Goal: Book appointment/travel/reservation

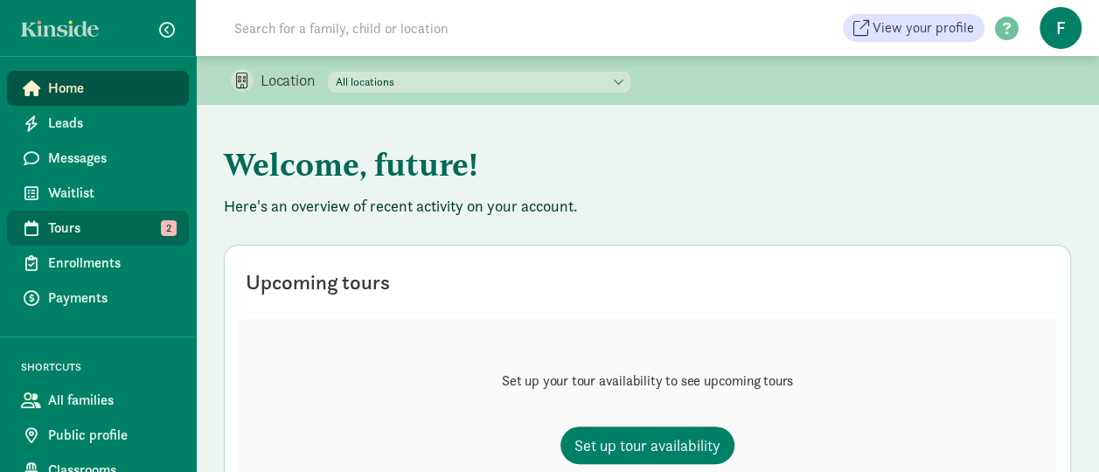
click at [79, 215] on link "Tours 2" at bounding box center [98, 228] width 182 height 35
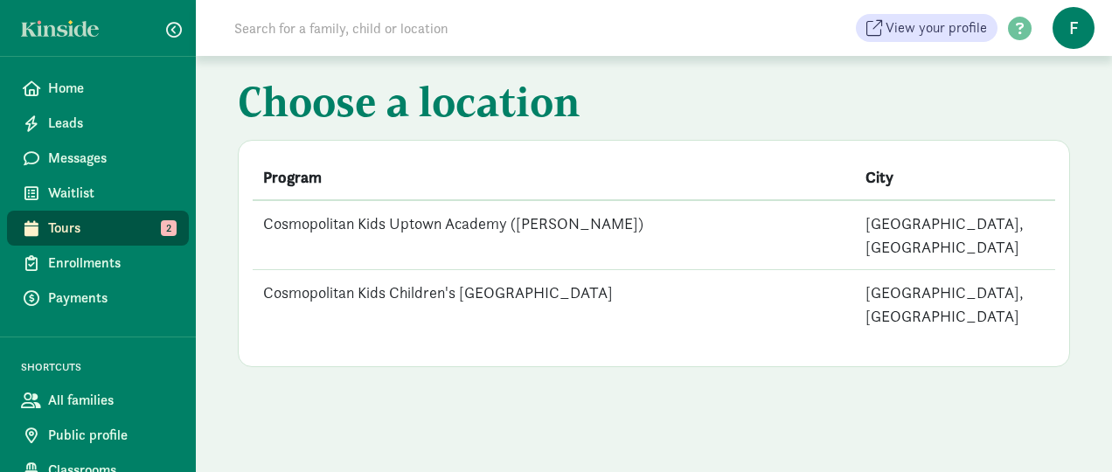
click at [354, 270] on td "Cosmopolitan Kids Children's [GEOGRAPHIC_DATA]" at bounding box center [554, 304] width 602 height 69
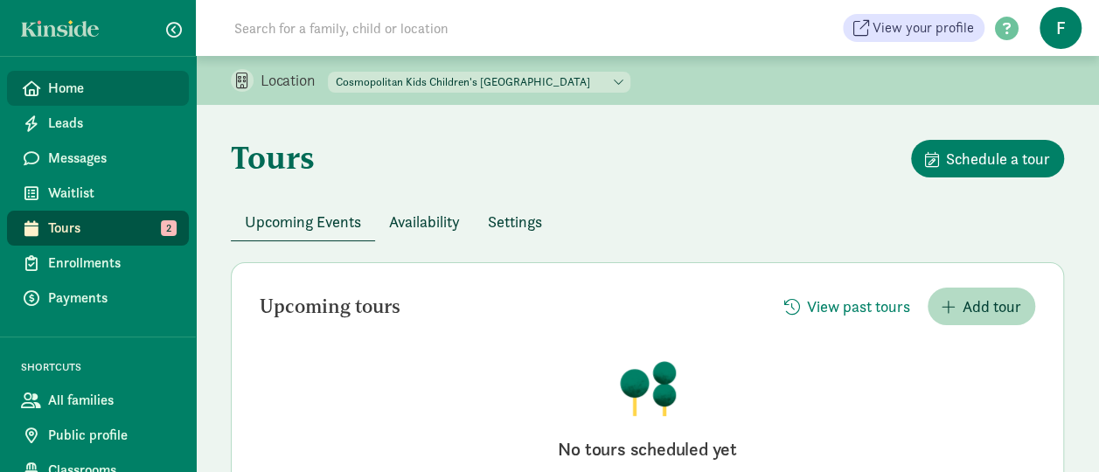
click at [89, 78] on span "Home" at bounding box center [111, 88] width 127 height 21
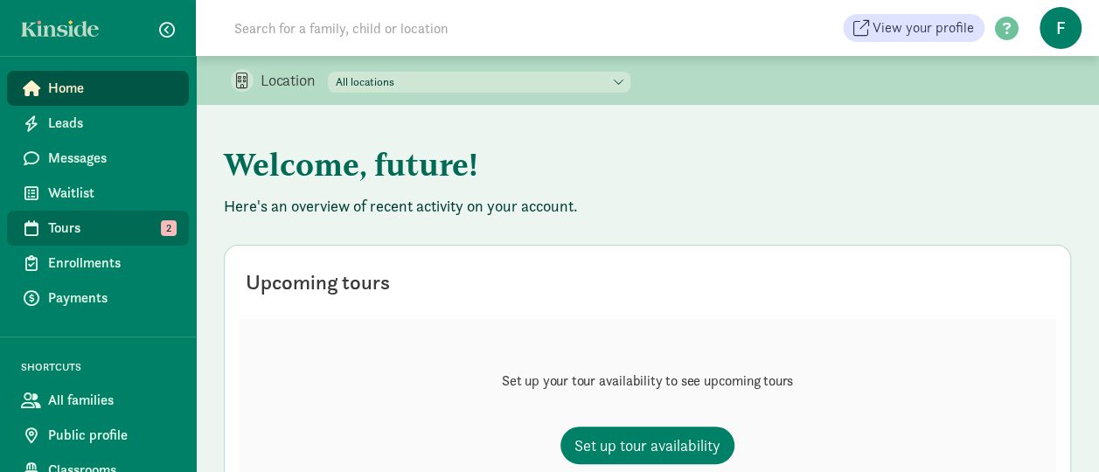
click at [103, 227] on span "Tours" at bounding box center [111, 228] width 127 height 21
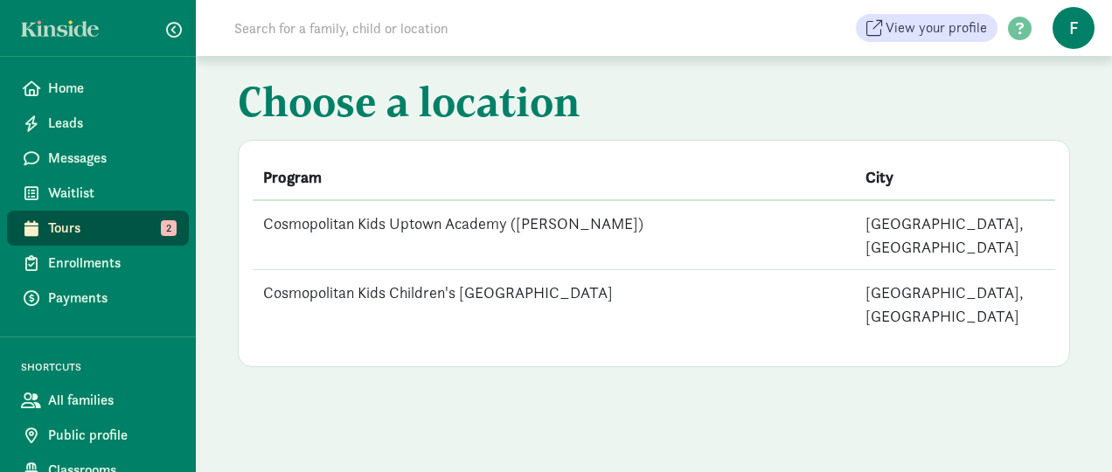
click at [367, 280] on td "Cosmopolitan Kids Children's [GEOGRAPHIC_DATA]" at bounding box center [554, 304] width 602 height 69
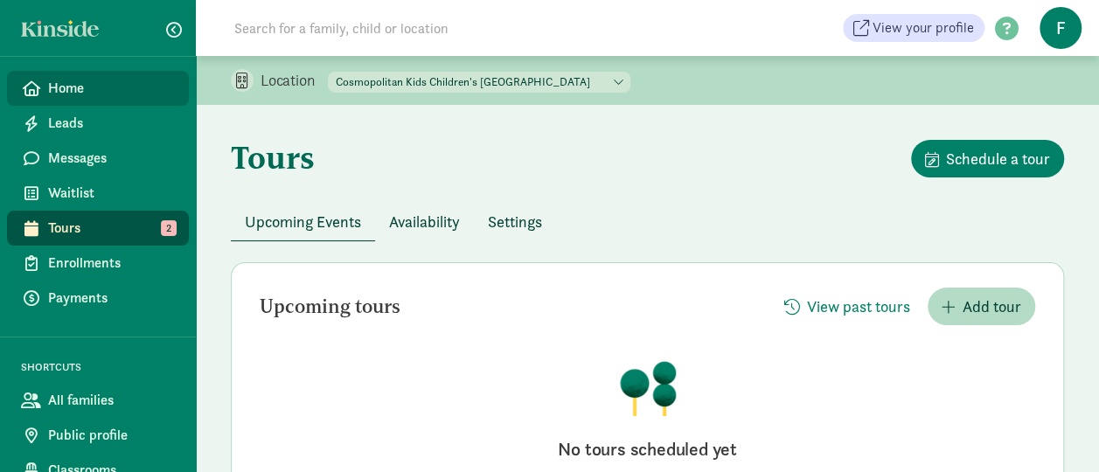
click at [74, 86] on span "Home" at bounding box center [111, 88] width 127 height 21
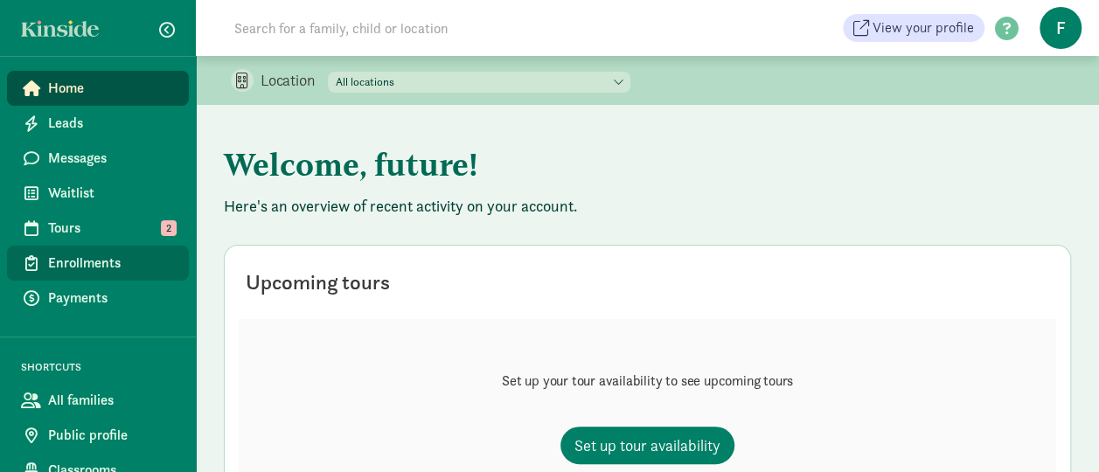
click at [104, 279] on link "Enrollments" at bounding box center [98, 263] width 182 height 35
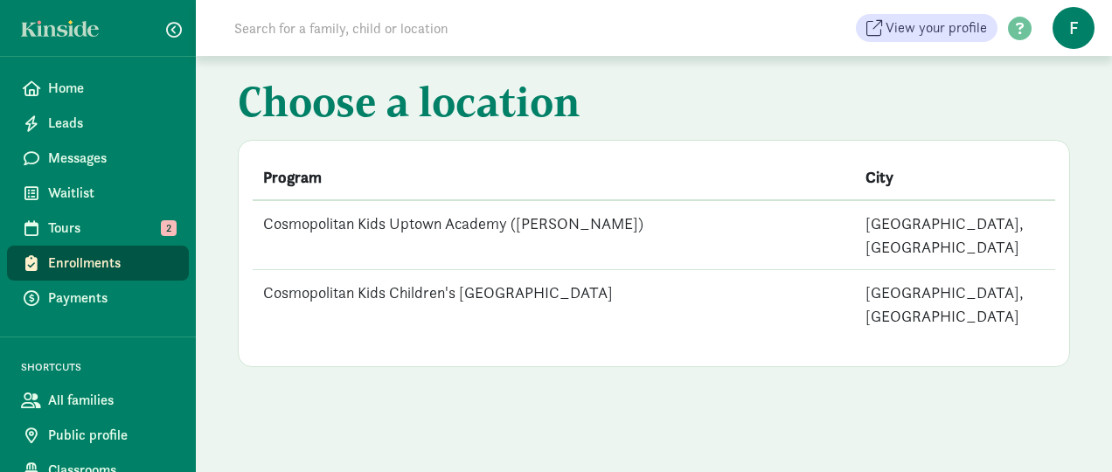
click at [397, 276] on td "Cosmopolitan Kids Children's [GEOGRAPHIC_DATA]" at bounding box center [554, 304] width 602 height 69
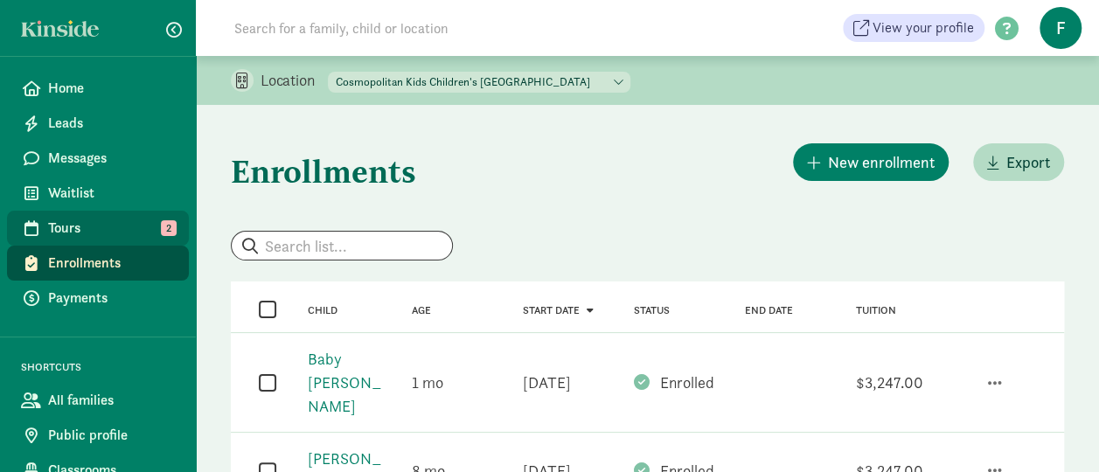
click at [133, 234] on span "Tours" at bounding box center [111, 228] width 127 height 21
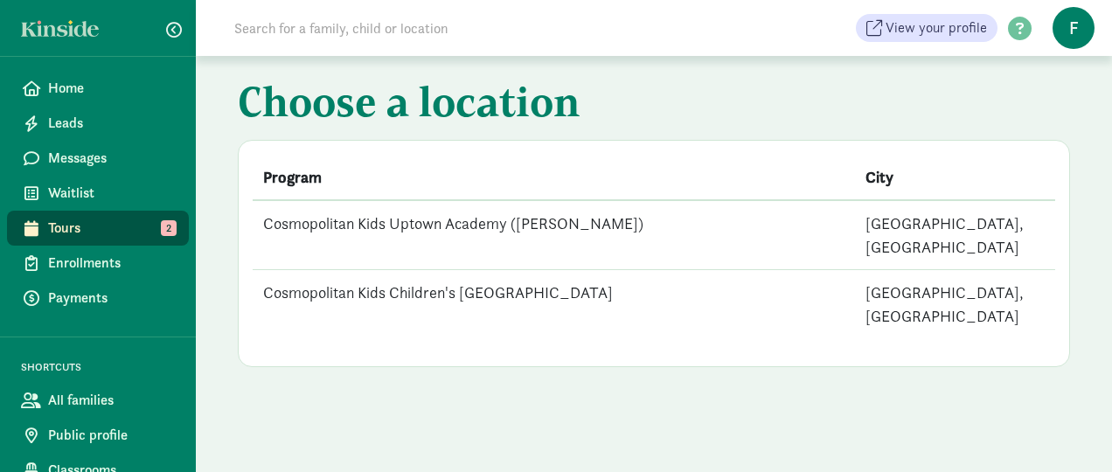
click at [498, 270] on td "Cosmopolitan Kids Children's [GEOGRAPHIC_DATA]" at bounding box center [554, 304] width 602 height 69
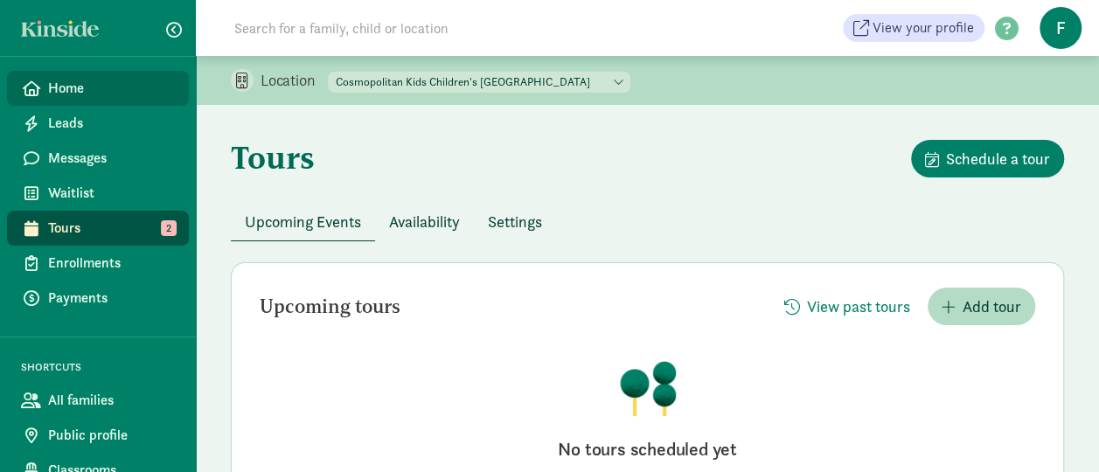
click at [79, 95] on span "Home" at bounding box center [111, 88] width 127 height 21
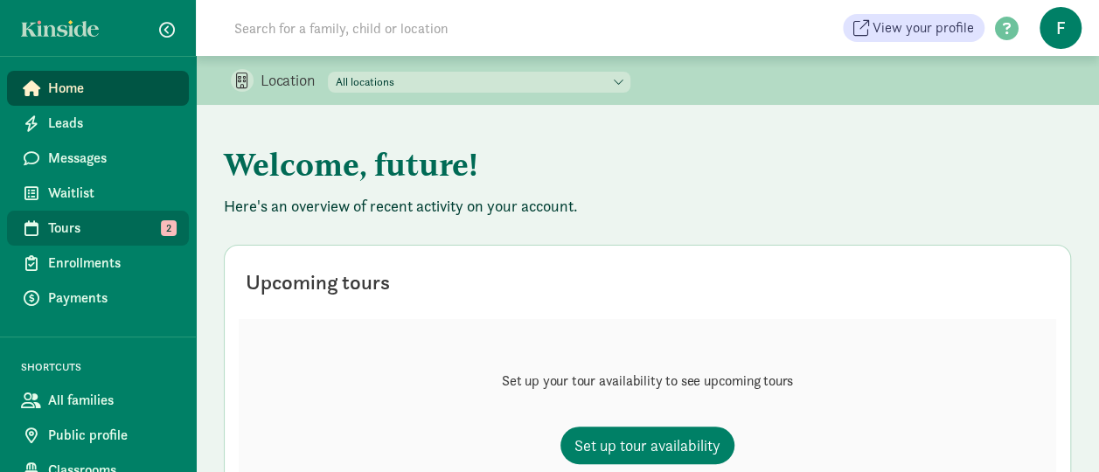
click at [74, 219] on span "Tours" at bounding box center [111, 228] width 127 height 21
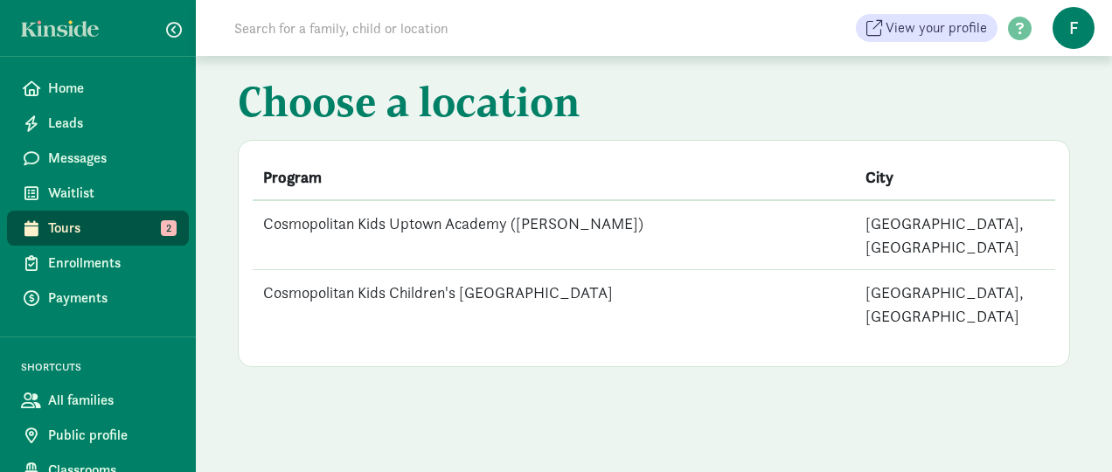
click at [267, 220] on td "Cosmopolitan Kids Uptown Academy ([PERSON_NAME])" at bounding box center [554, 235] width 602 height 70
